Goal: Transaction & Acquisition: Purchase product/service

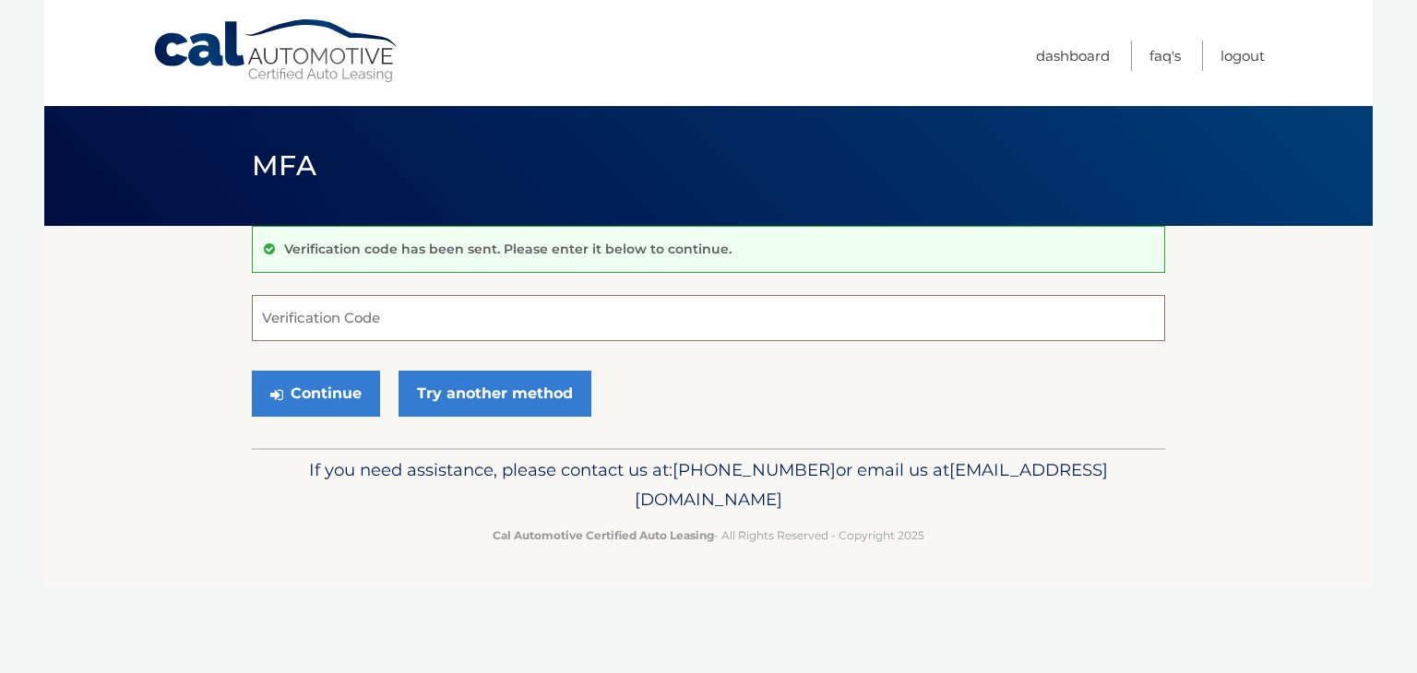
click at [508, 322] on input "Verification Code" at bounding box center [708, 318] width 913 height 46
type input "191880"
click at [339, 400] on button "Continue" at bounding box center [316, 394] width 128 height 46
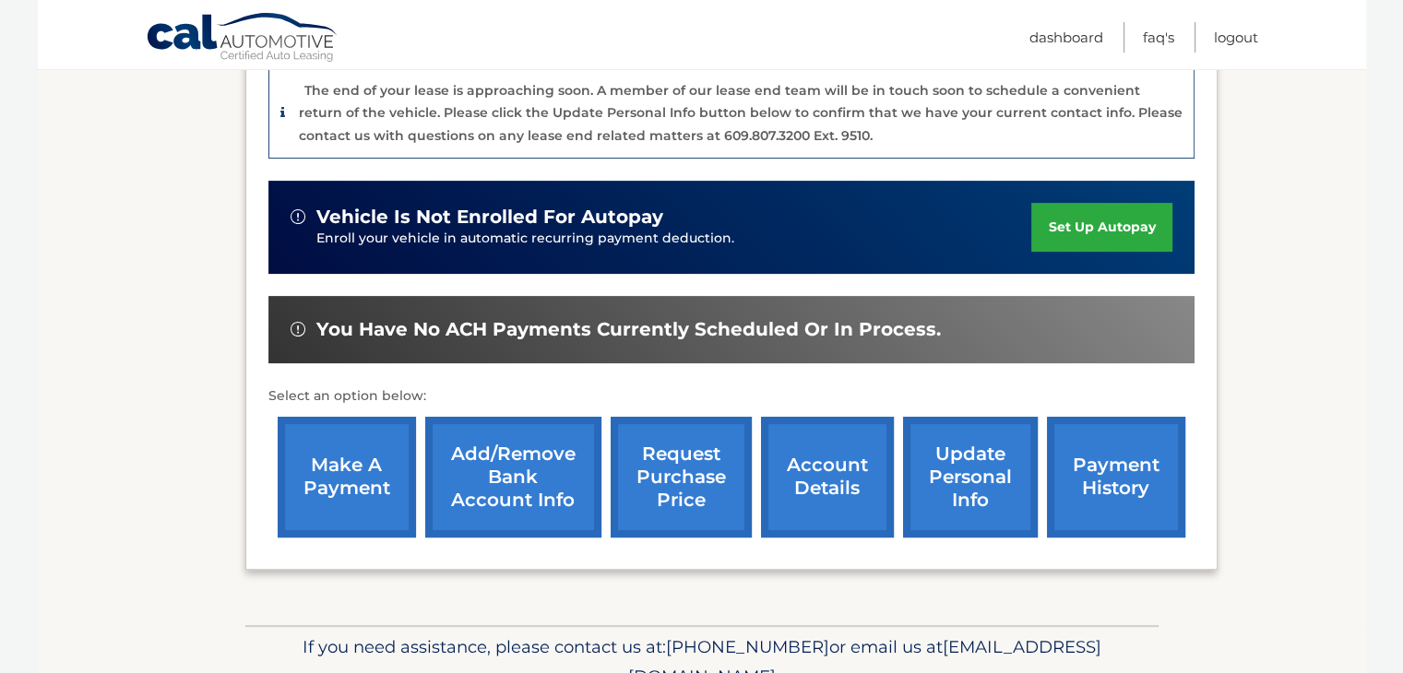
scroll to position [493, 0]
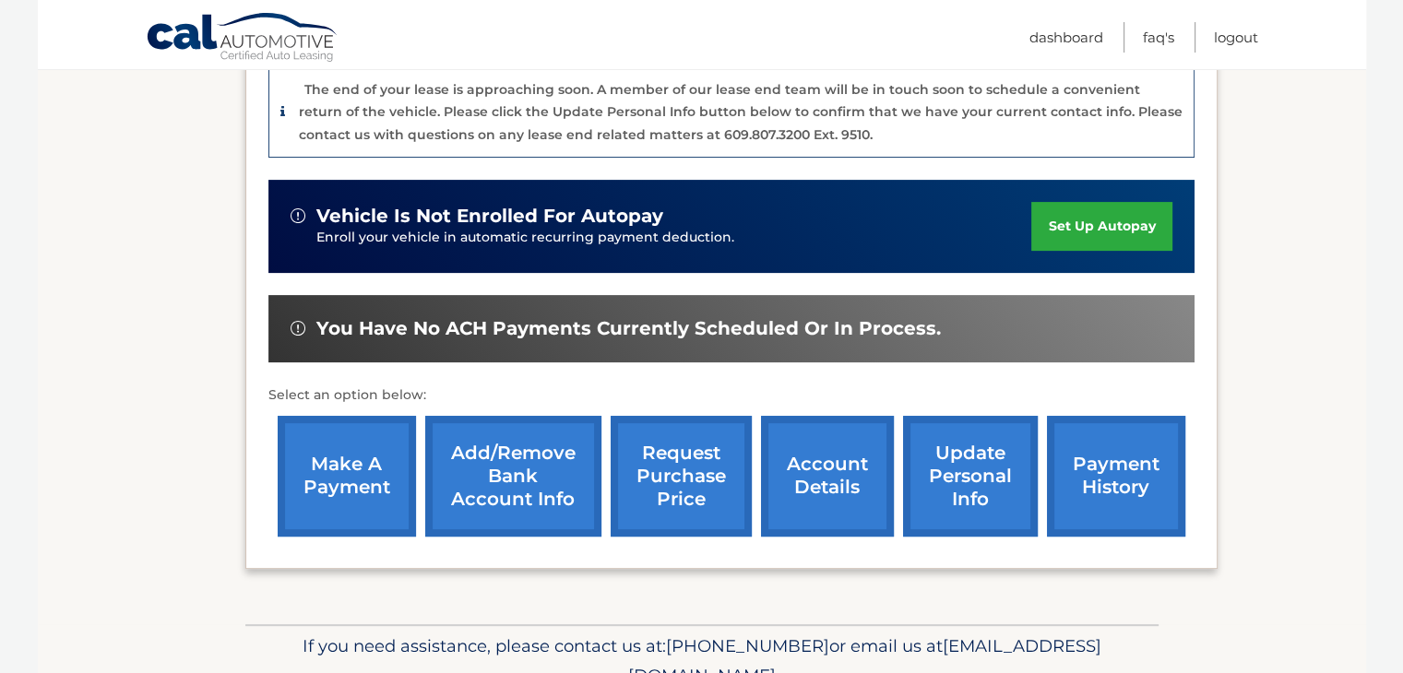
click at [832, 460] on link "account details" at bounding box center [827, 476] width 133 height 121
click at [803, 453] on link "account details" at bounding box center [827, 476] width 133 height 121
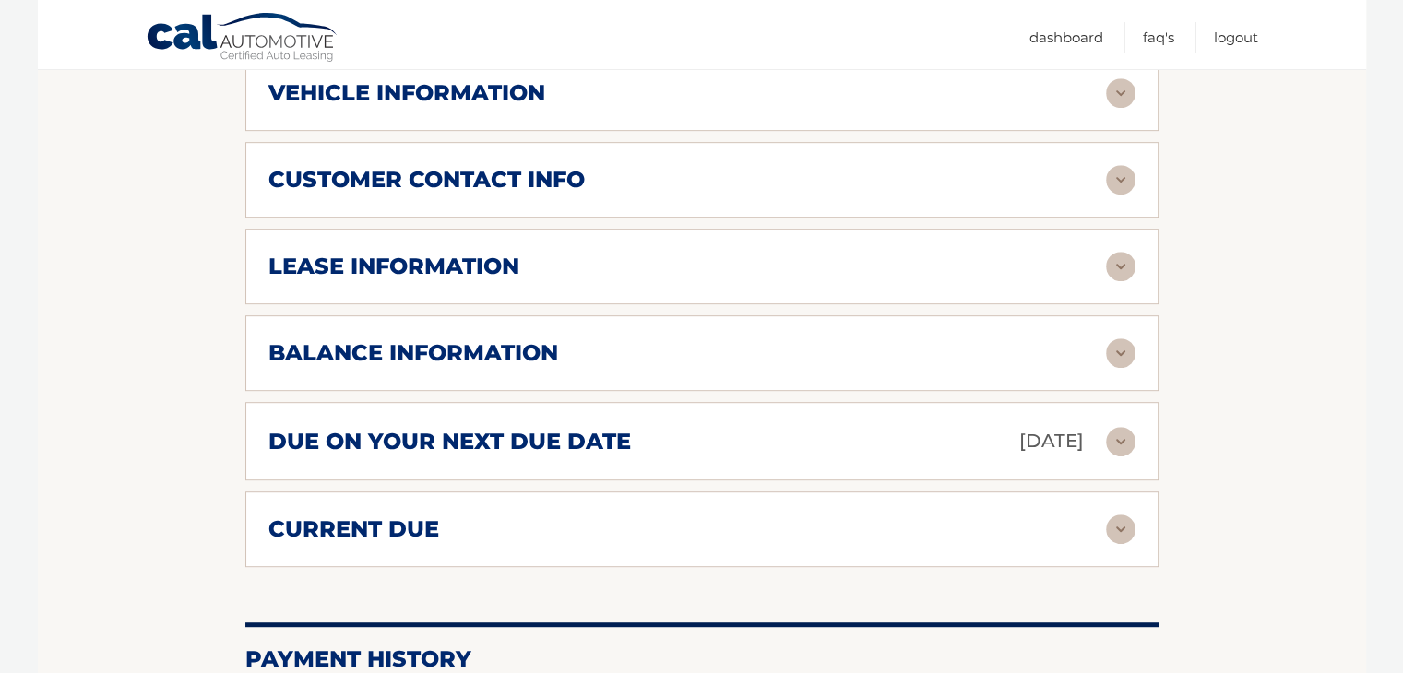
scroll to position [1012, 0]
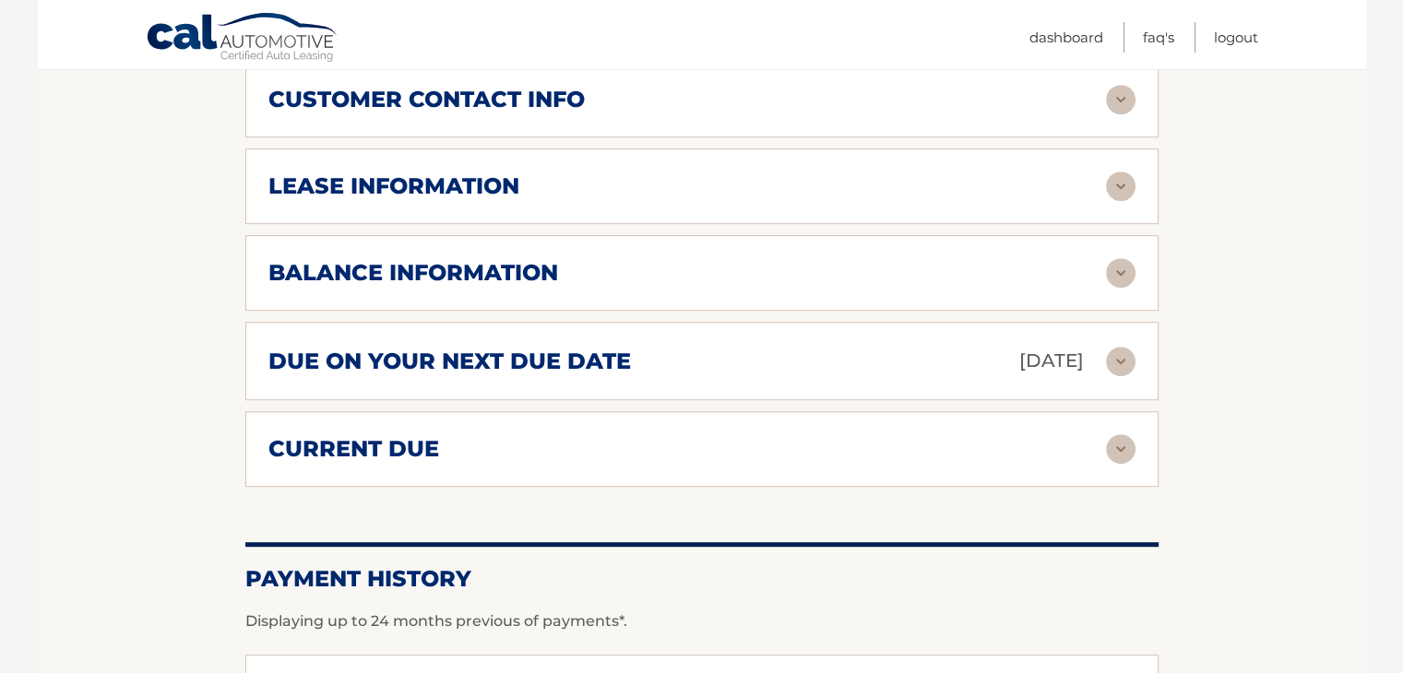
click at [1122, 258] on img at bounding box center [1121, 273] width 30 height 30
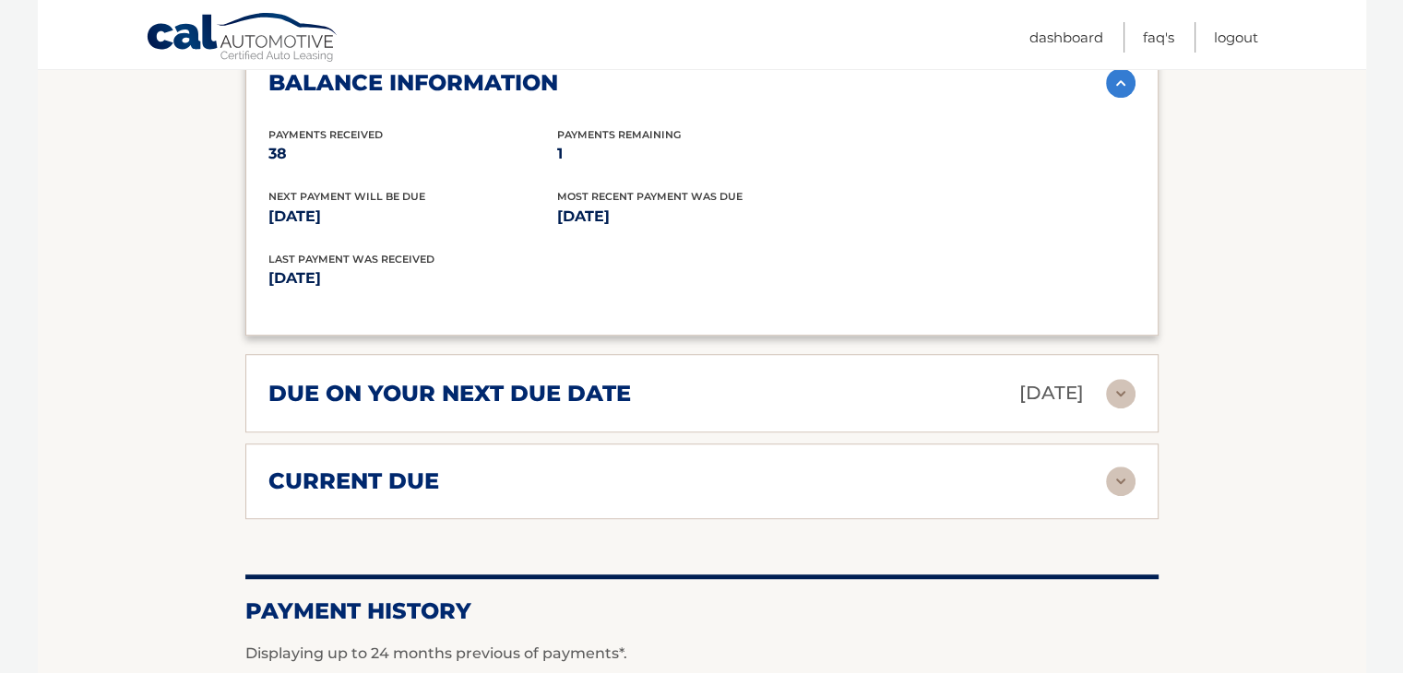
scroll to position [1212, 0]
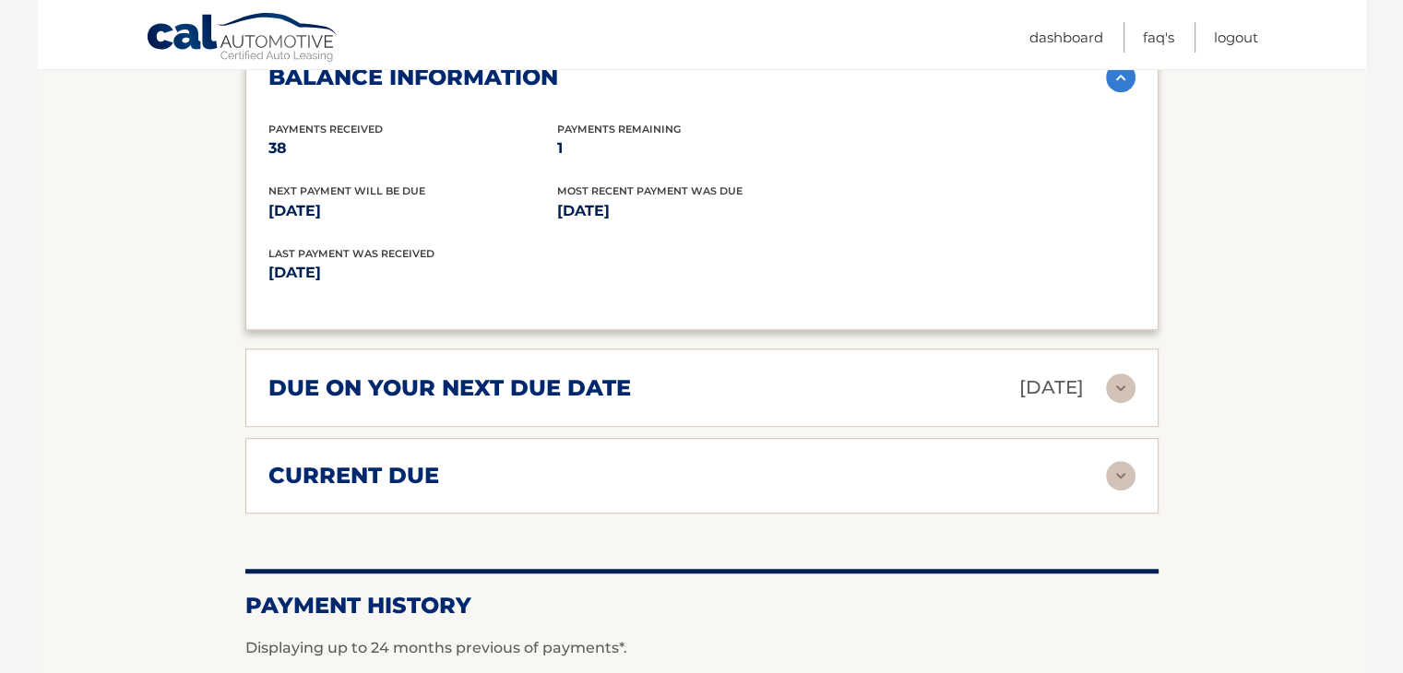
click at [1126, 461] on img at bounding box center [1121, 476] width 30 height 30
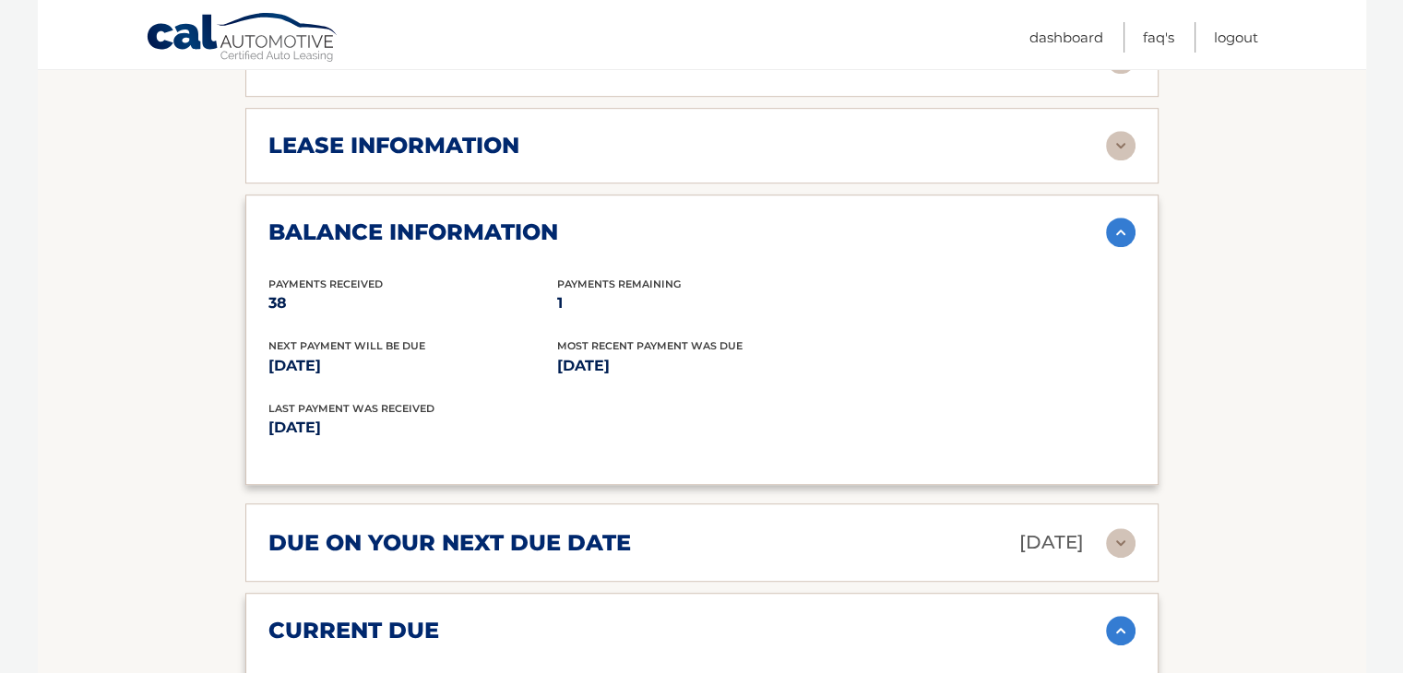
scroll to position [1059, 0]
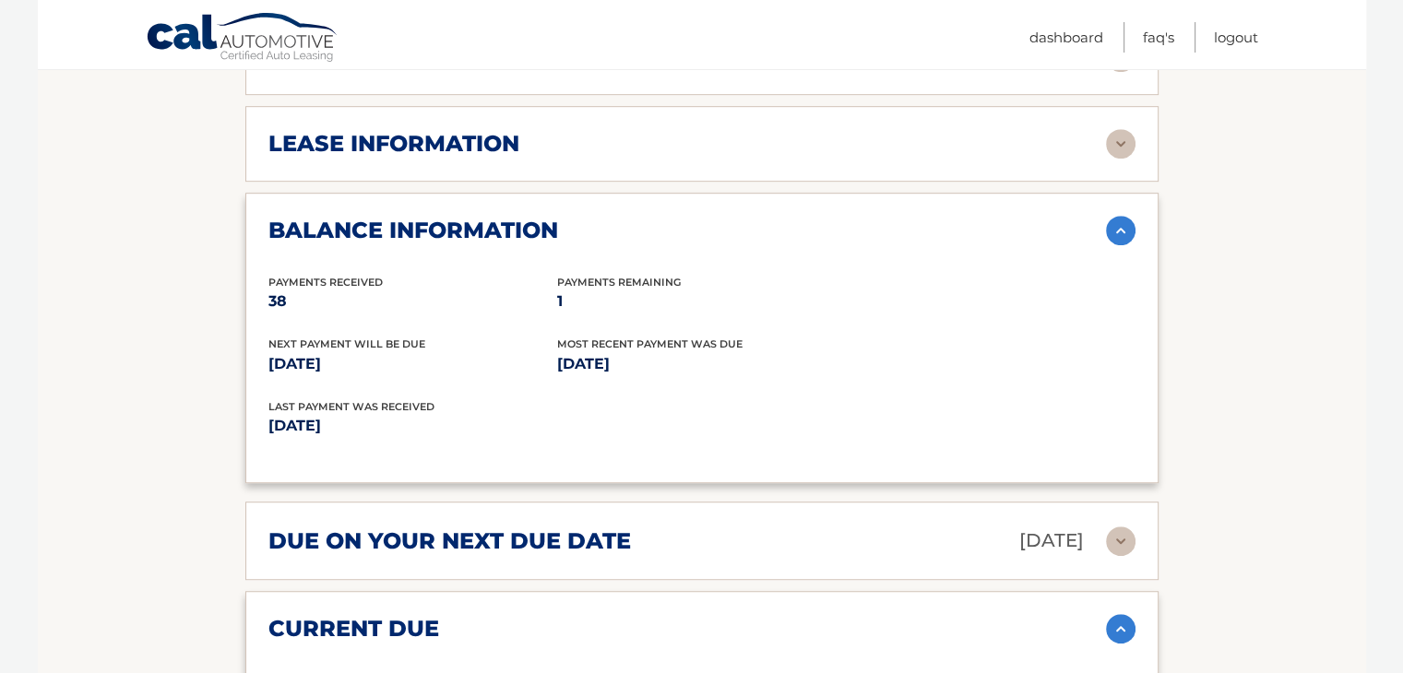
click at [1324, 288] on section "Account Details | #44455530347 Back to Dashboard Manage Your Lease lease accoun…" at bounding box center [702, 183] width 1328 height 2032
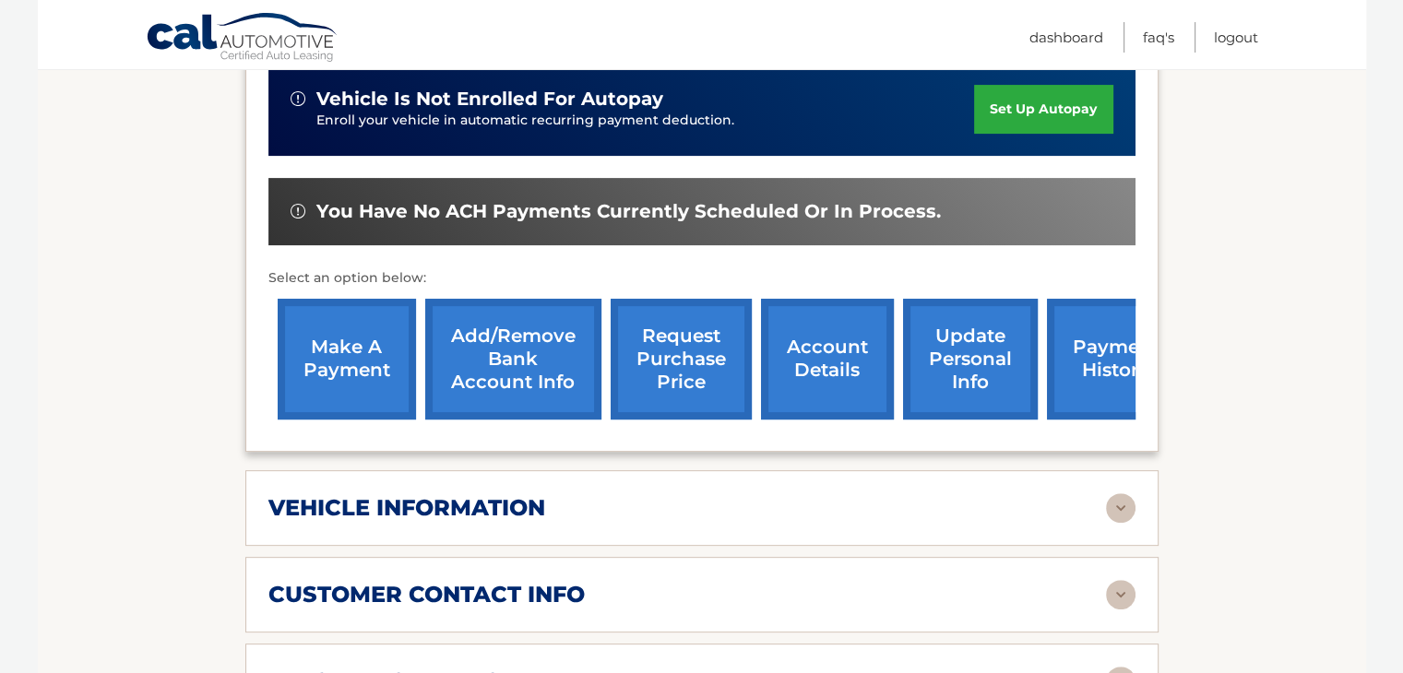
scroll to position [517, 0]
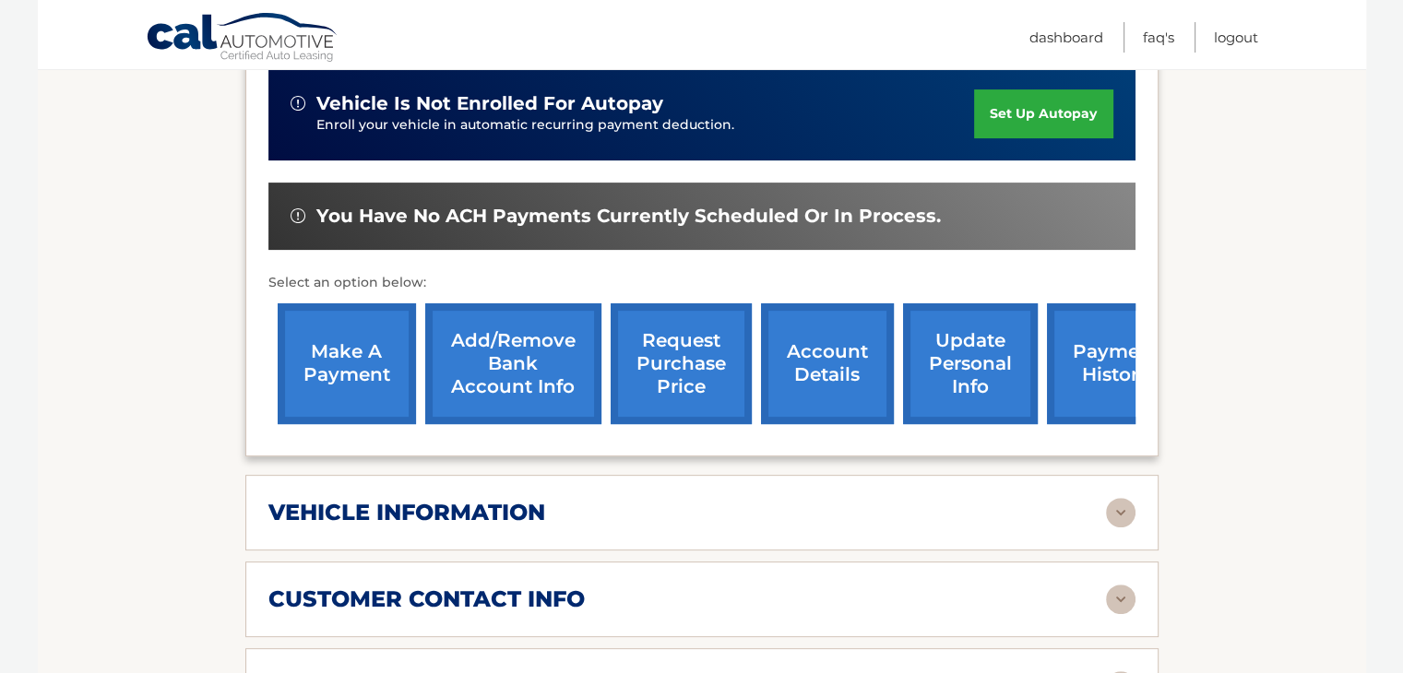
click at [341, 329] on link "make a payment" at bounding box center [347, 363] width 138 height 121
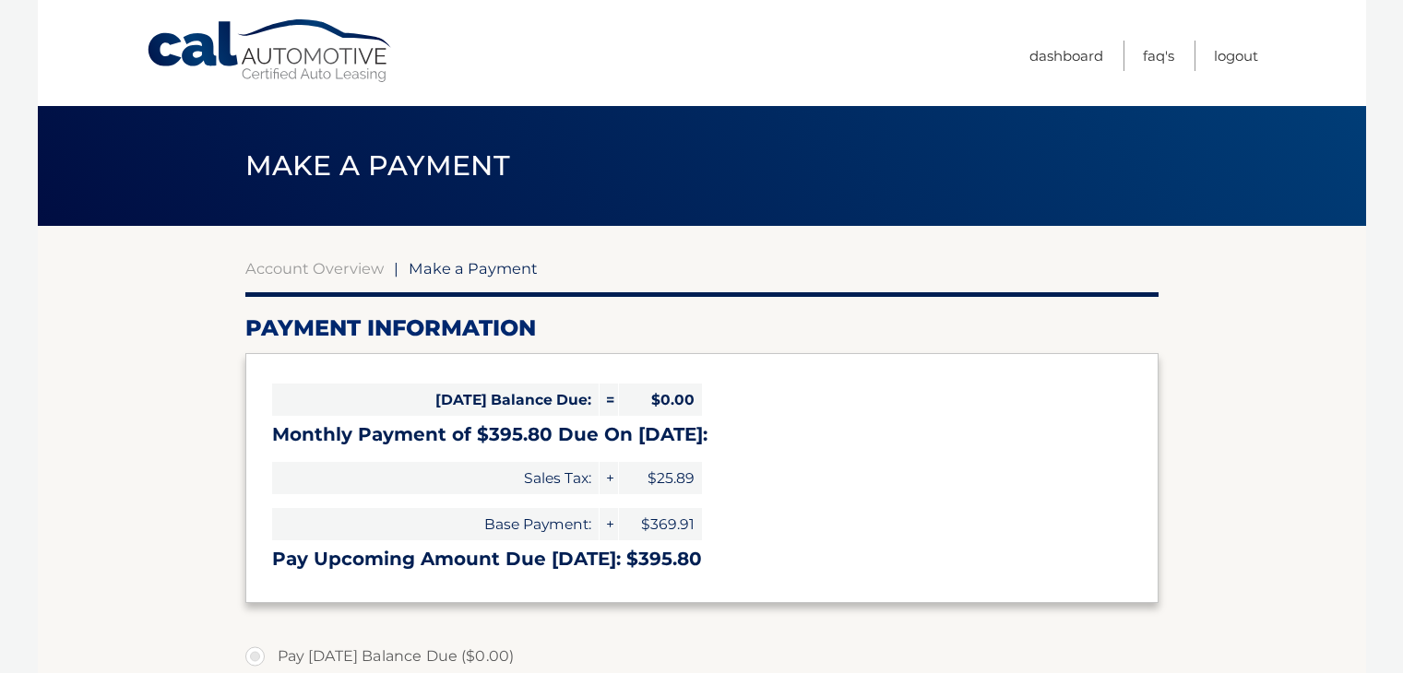
select select "NTI2Yzc5YmYtNDc5Ni00YjI1LTkzOWEtNzRjZDg0ZjEyNjY1"
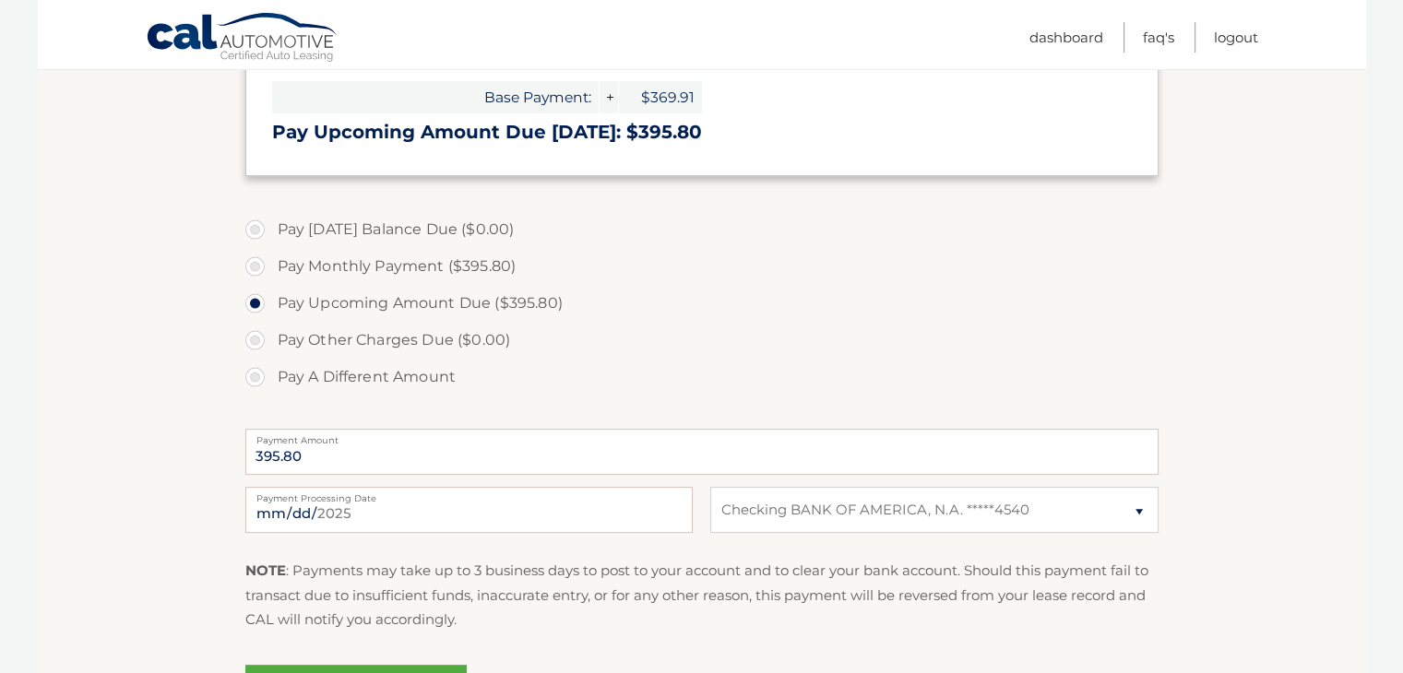
scroll to position [430, 0]
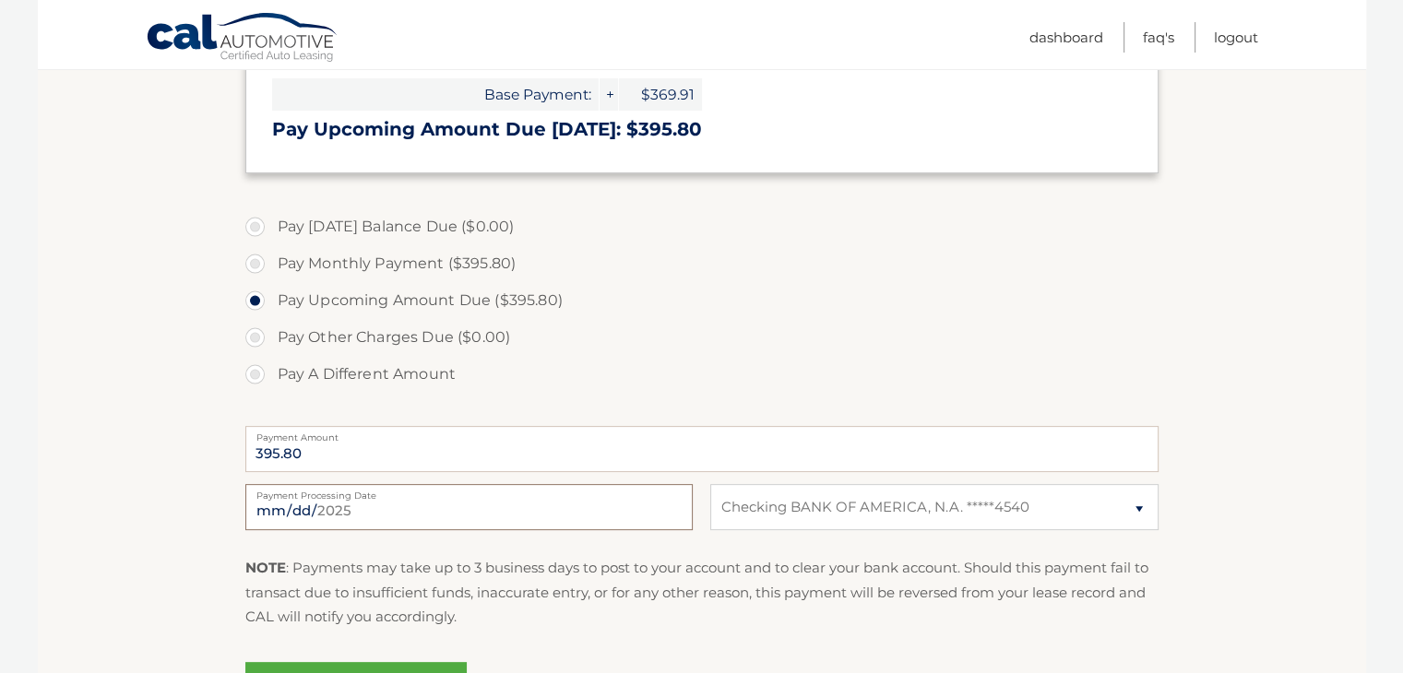
click at [319, 508] on input "[DATE]" at bounding box center [468, 507] width 447 height 46
type input "[DATE]"
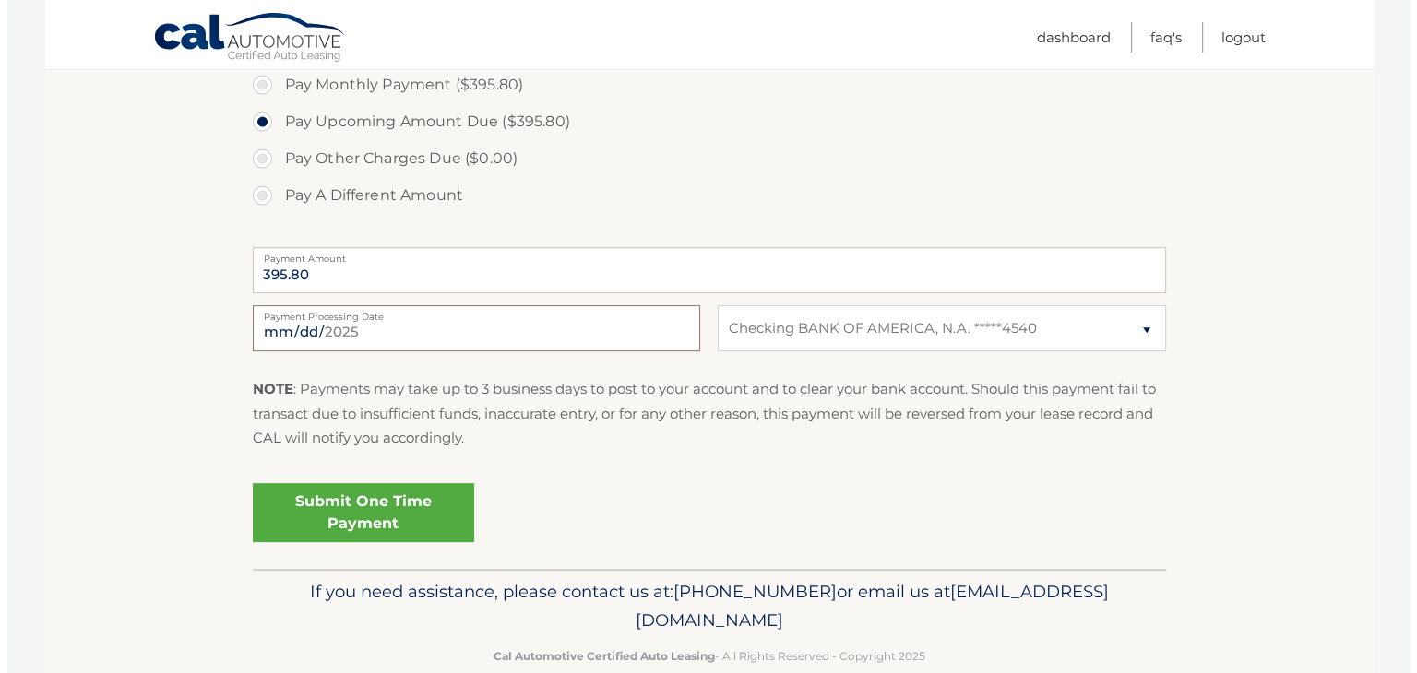
scroll to position [609, 0]
click at [386, 518] on link "Submit One Time Payment" at bounding box center [355, 512] width 221 height 59
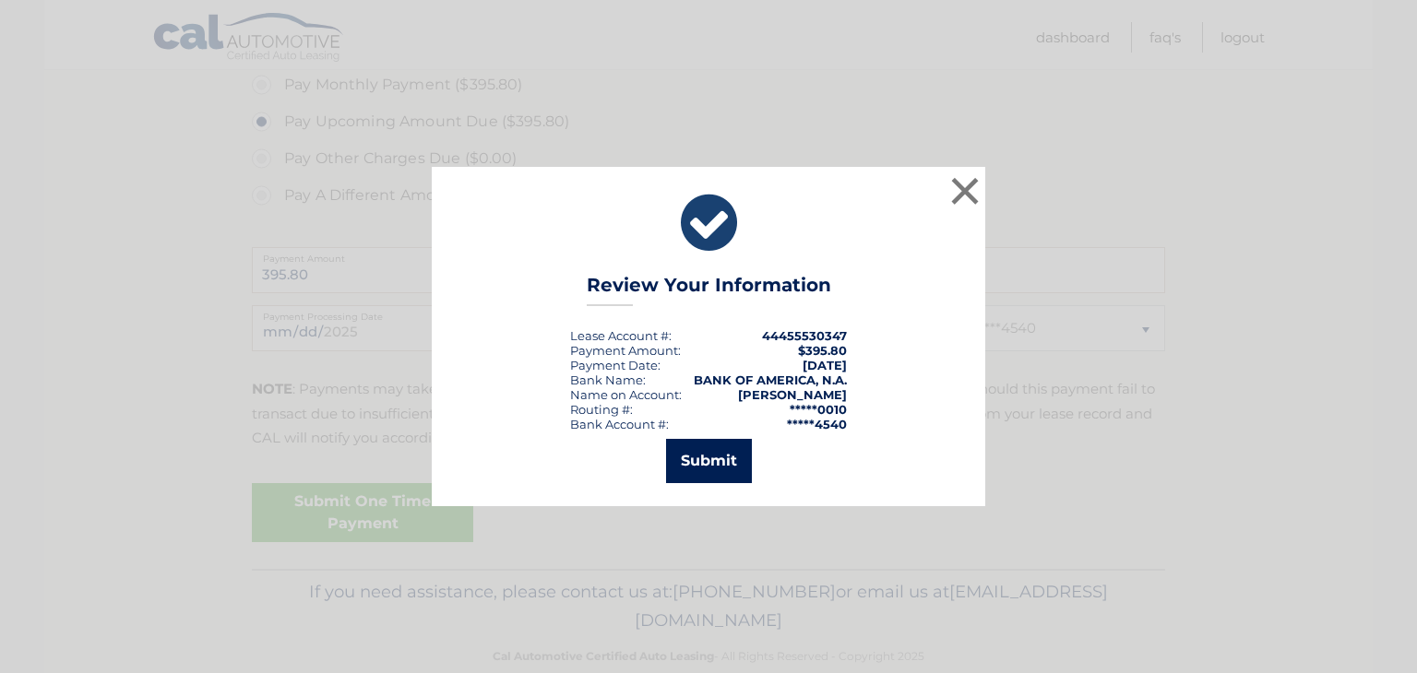
click at [705, 468] on button "Submit" at bounding box center [709, 461] width 86 height 44
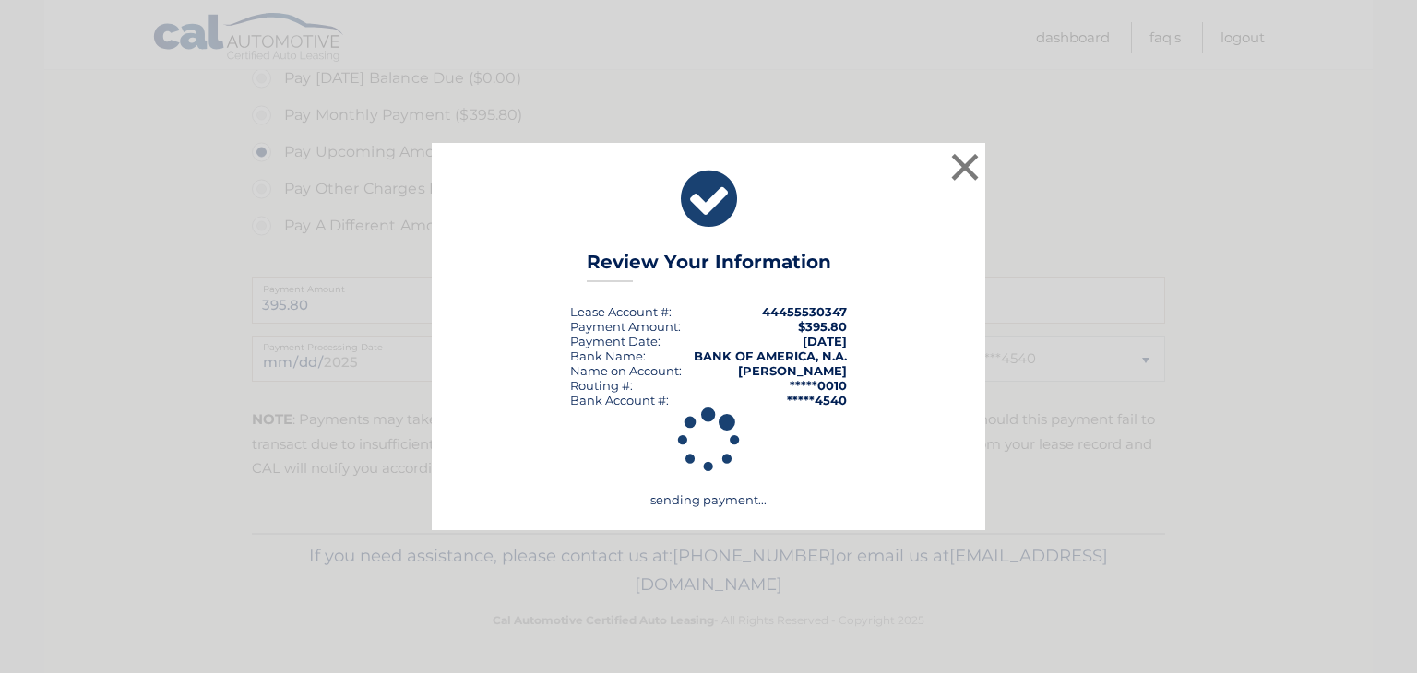
scroll to position [577, 0]
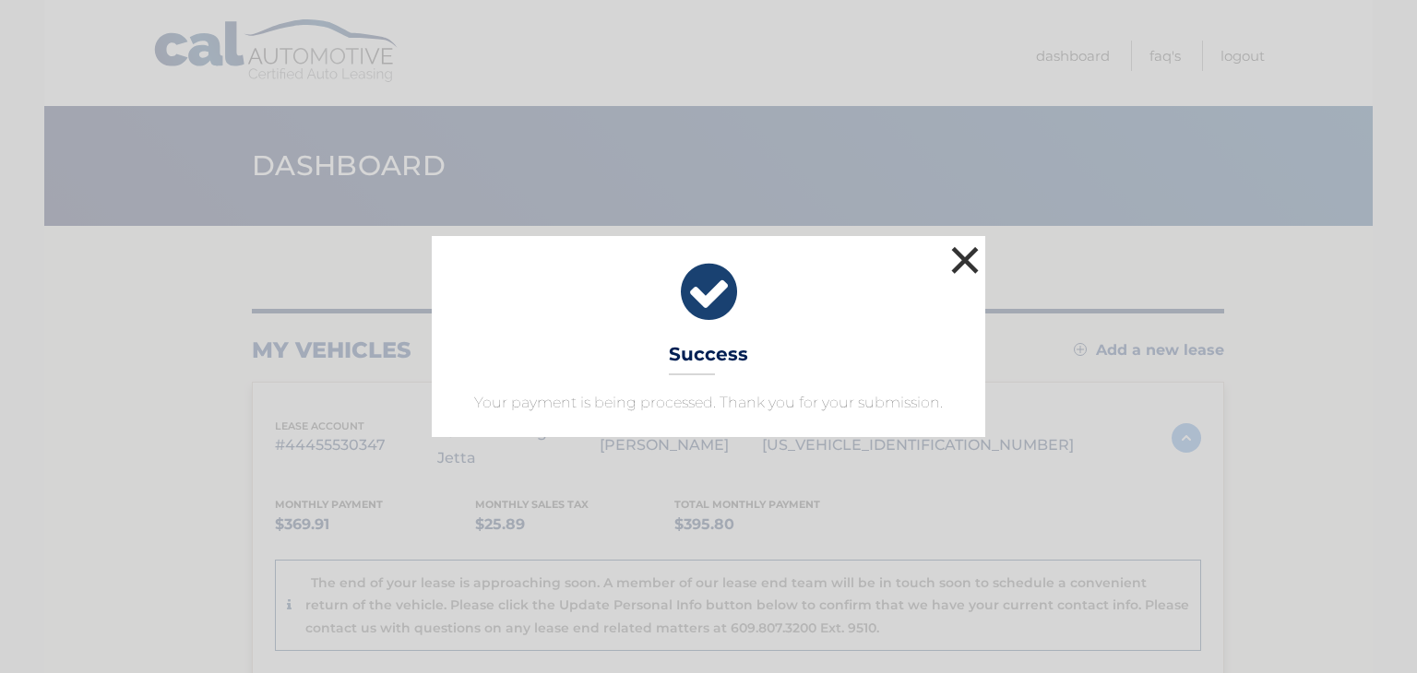
click at [973, 263] on button "×" at bounding box center [964, 260] width 37 height 37
